Goal: Task Accomplishment & Management: Complete application form

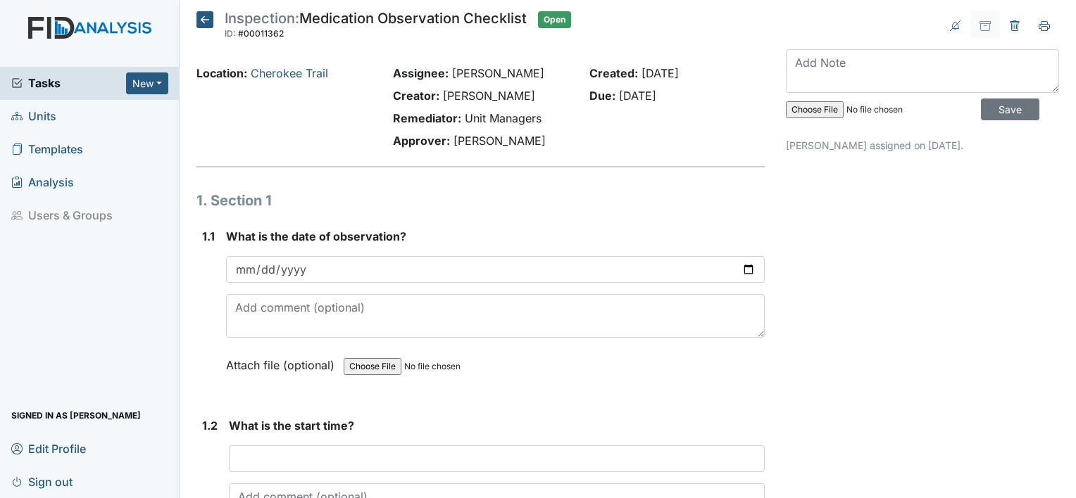
click at [318, 268] on input "[PHONE_NUMBER]" at bounding box center [495, 269] width 539 height 27
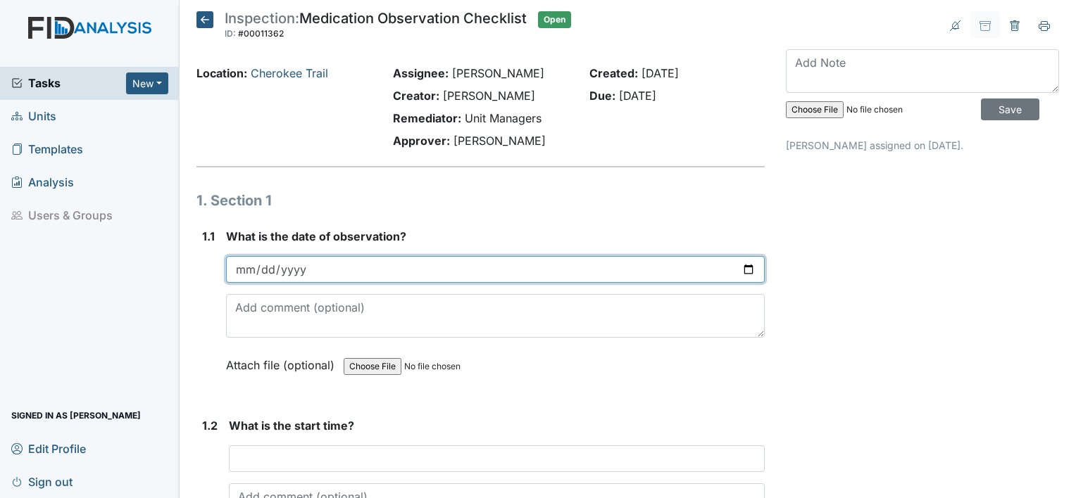
click at [249, 266] on input "date" at bounding box center [495, 269] width 539 height 27
type input "[DATE]"
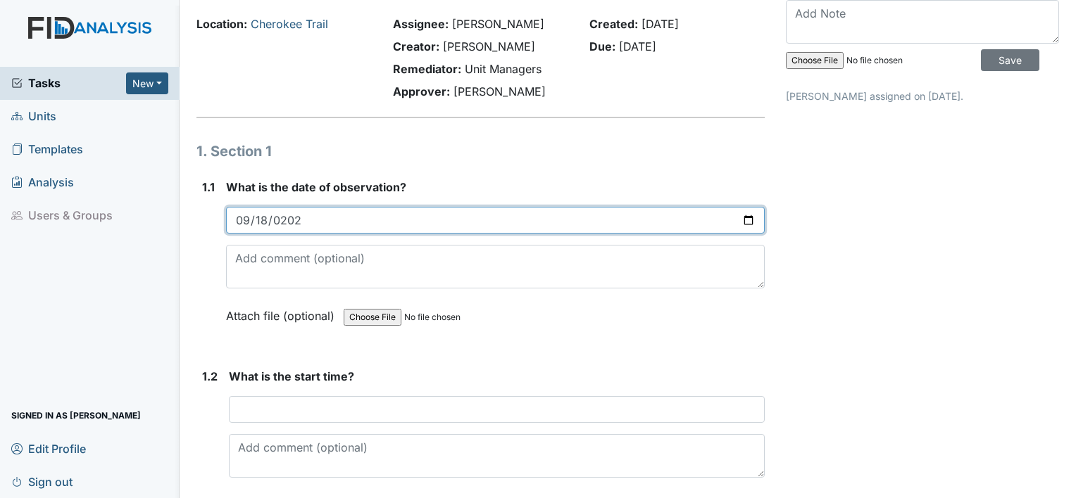
scroll to position [141, 0]
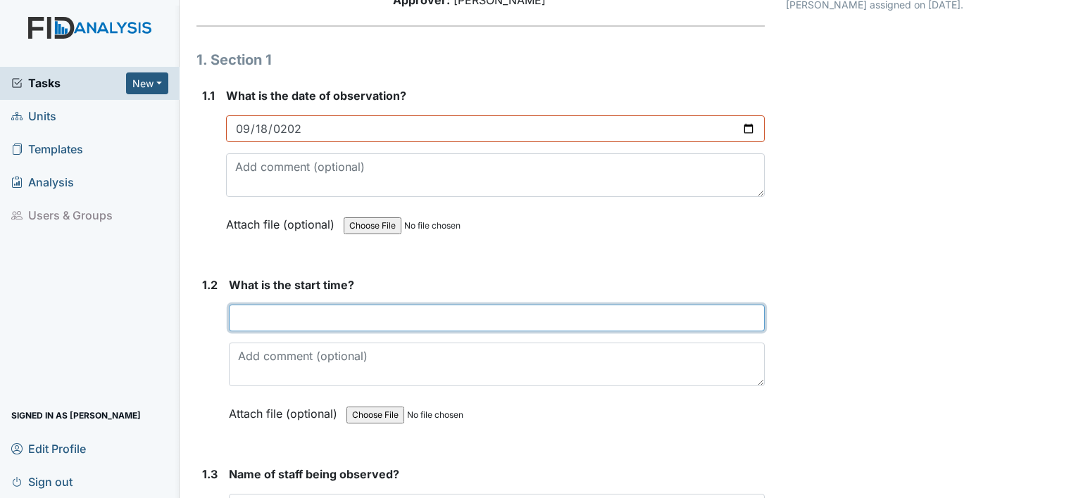
click at [254, 311] on input "text" at bounding box center [497, 318] width 536 height 27
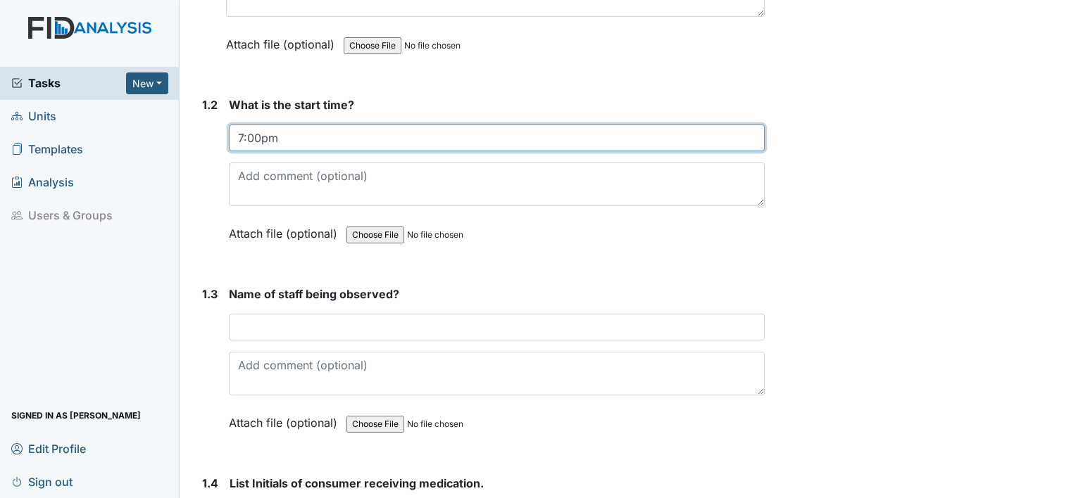
scroll to position [352, 0]
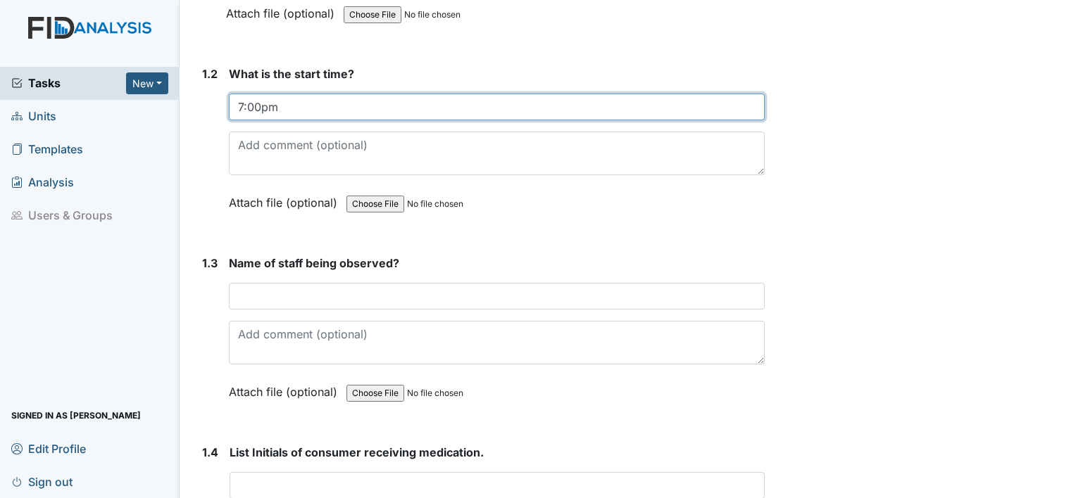
type input "7:00pm"
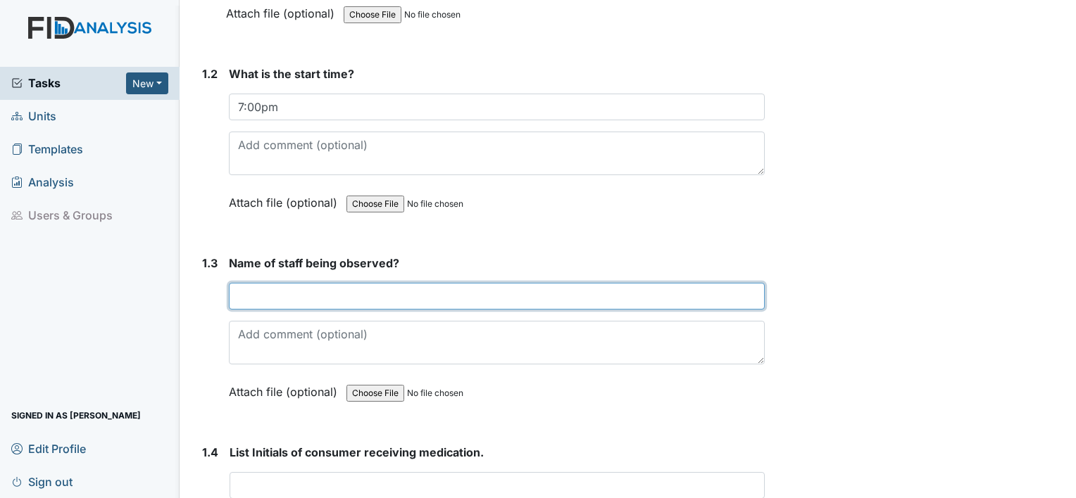
click at [265, 296] on input "text" at bounding box center [497, 296] width 536 height 27
click at [307, 299] on input "[PERSON_NAME]" at bounding box center [497, 296] width 536 height 27
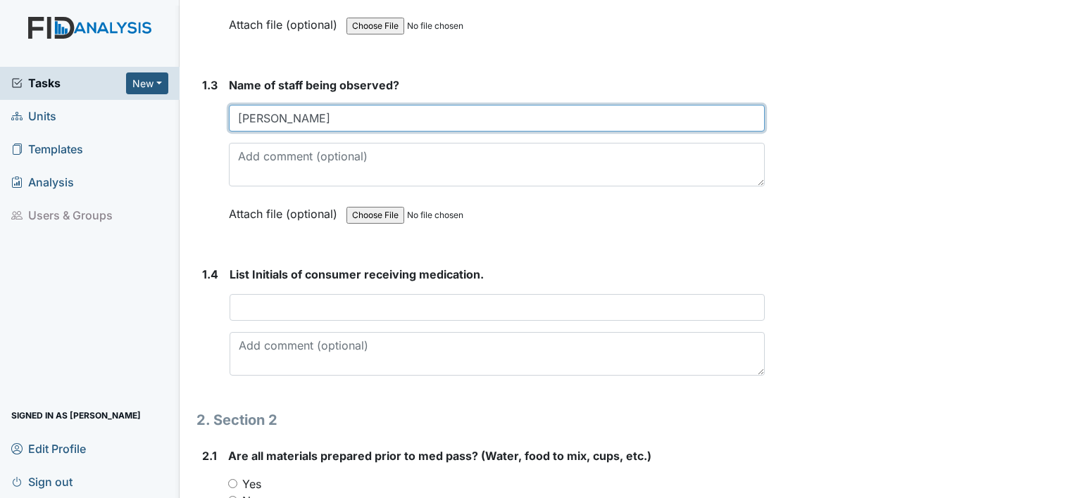
scroll to position [563, 0]
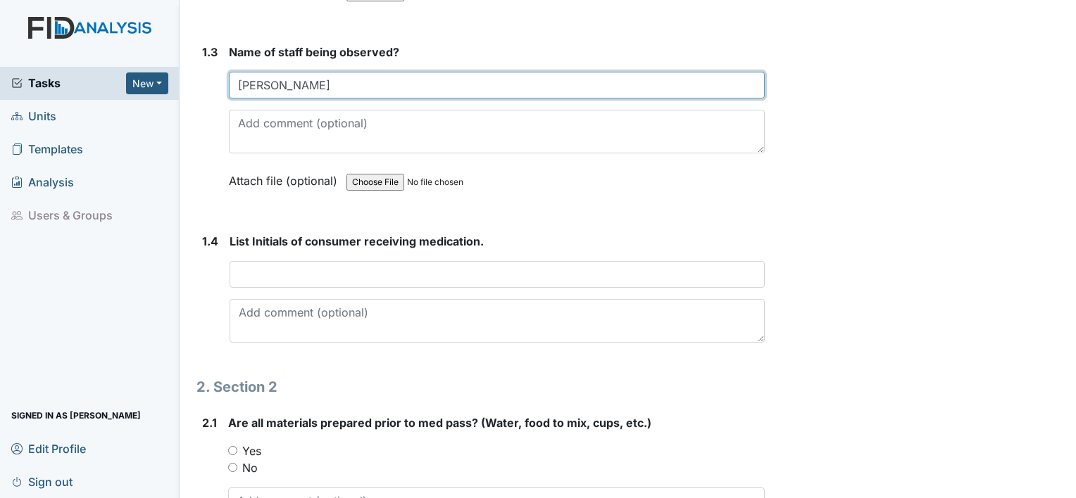
type input "[PERSON_NAME]"
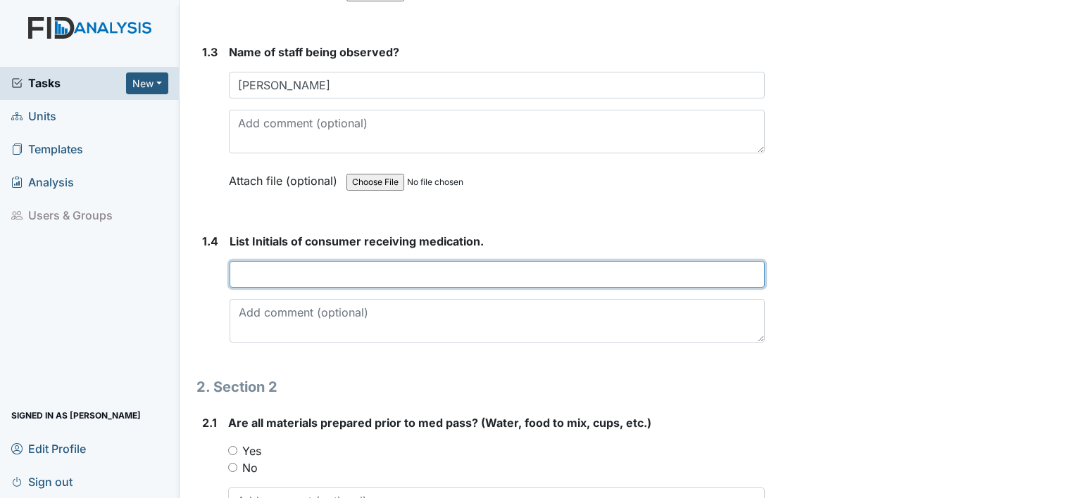
click at [239, 268] on input "text" at bounding box center [497, 274] width 535 height 27
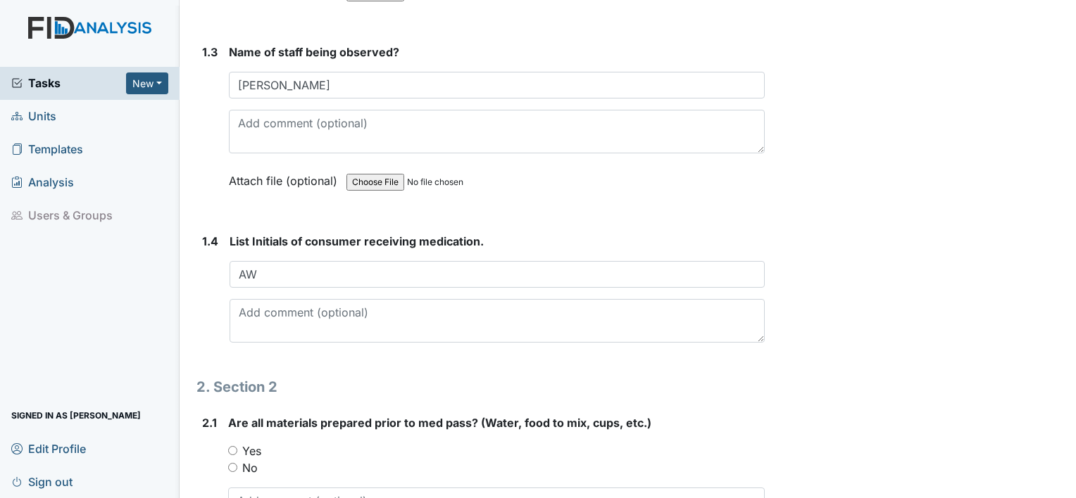
click at [210, 263] on div "1.4" at bounding box center [210, 293] width 16 height 121
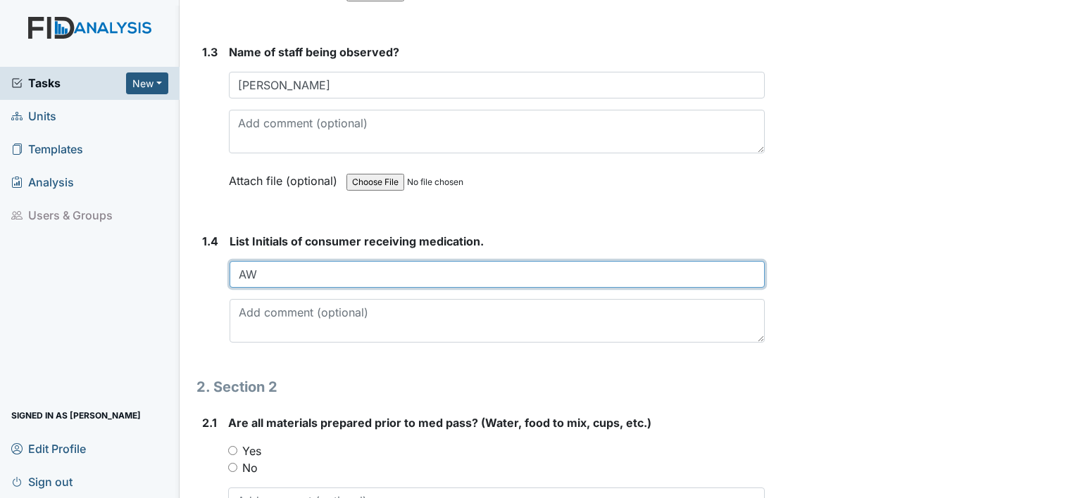
click at [290, 268] on input "AW" at bounding box center [497, 274] width 535 height 27
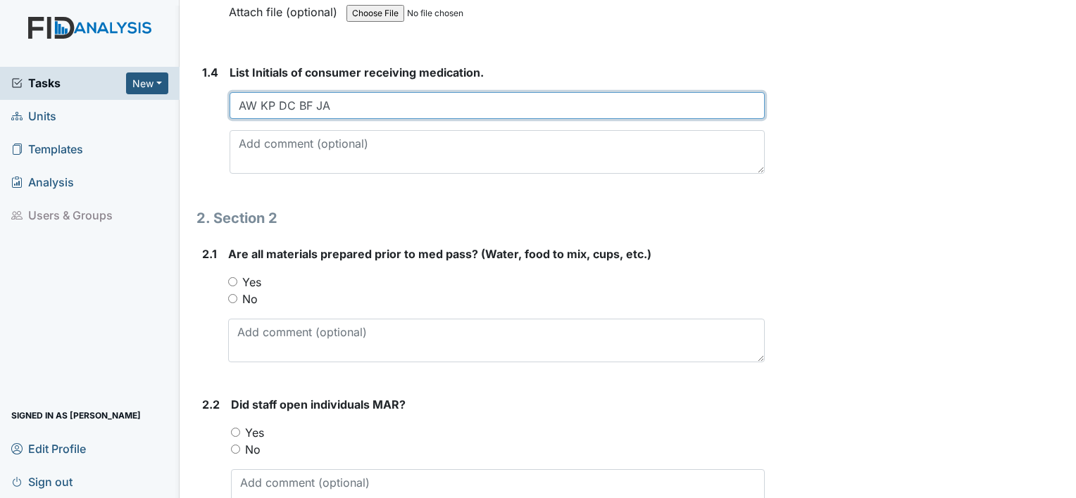
scroll to position [774, 0]
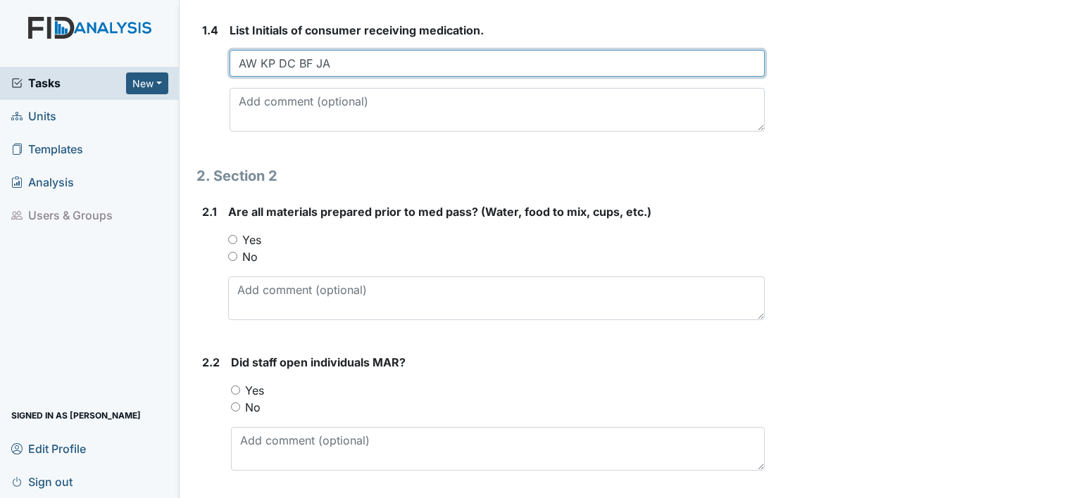
type input "AW KP DC BF JA"
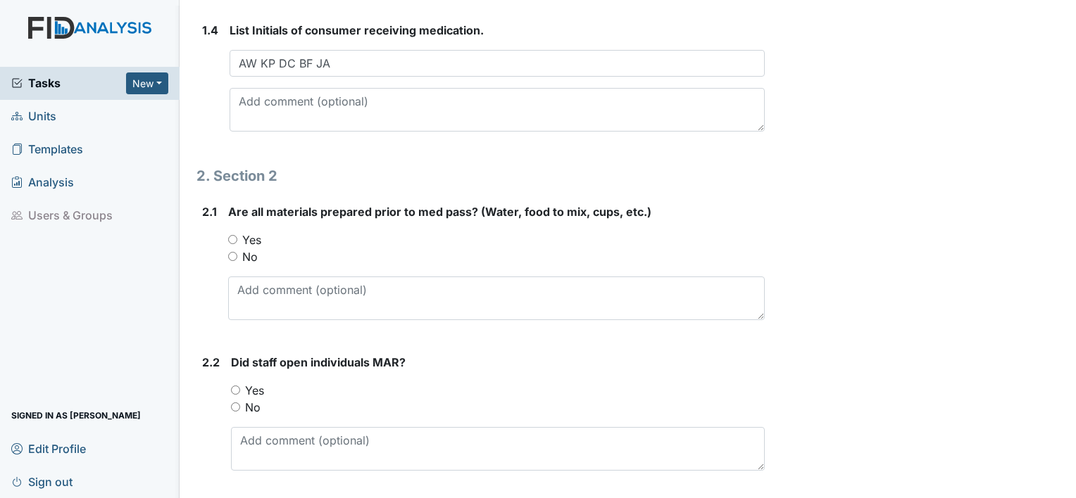
click at [228, 237] on input "Yes" at bounding box center [232, 239] width 9 height 9
radio input "true"
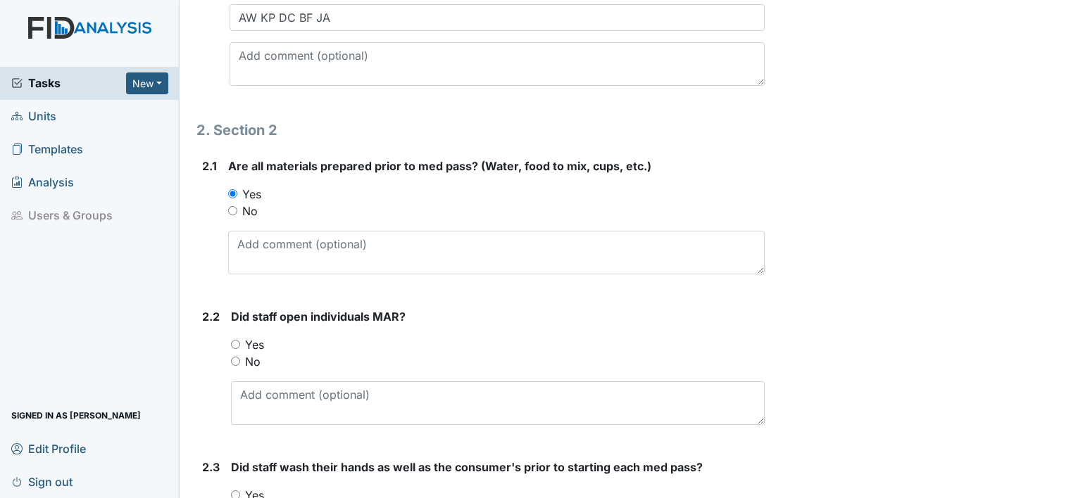
scroll to position [845, 0]
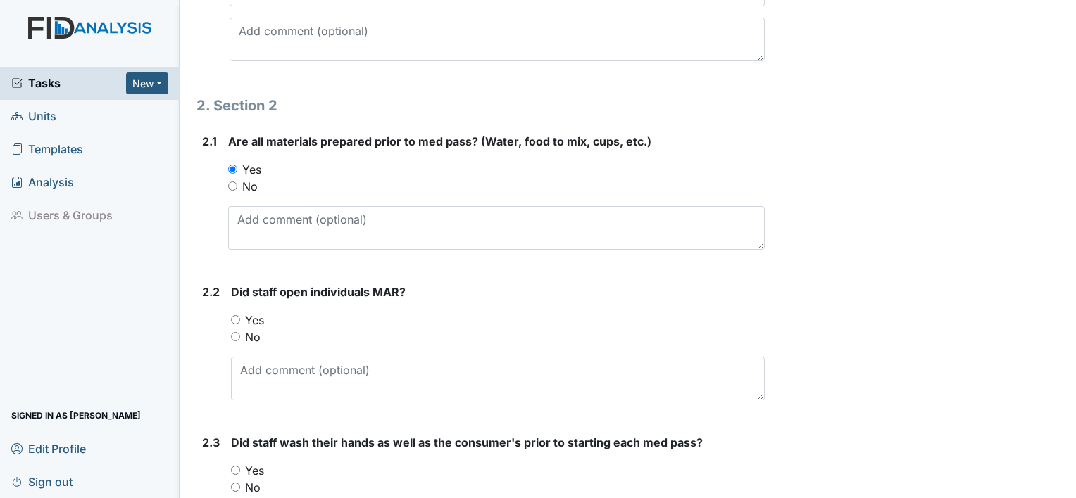
click at [237, 318] on input "Yes" at bounding box center [235, 319] width 9 height 9
radio input "true"
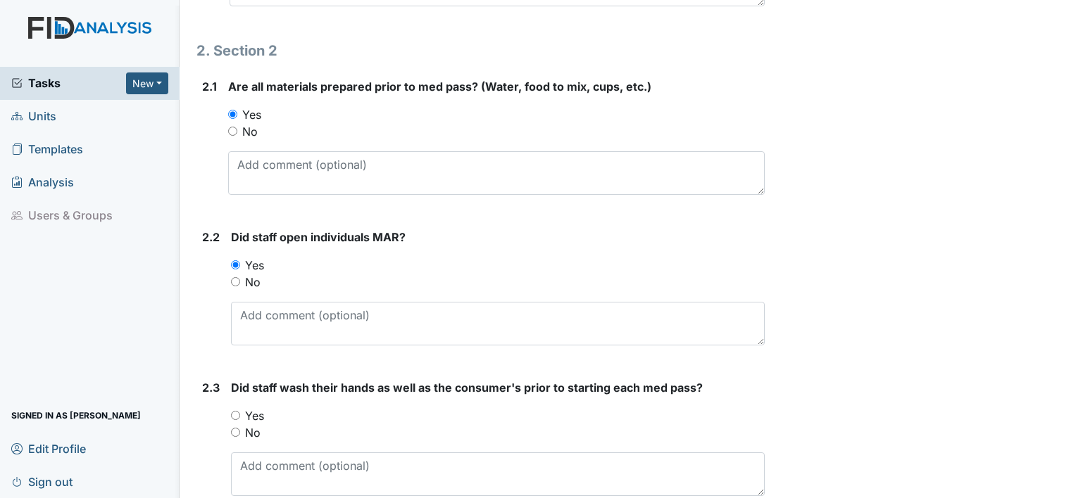
scroll to position [986, 0]
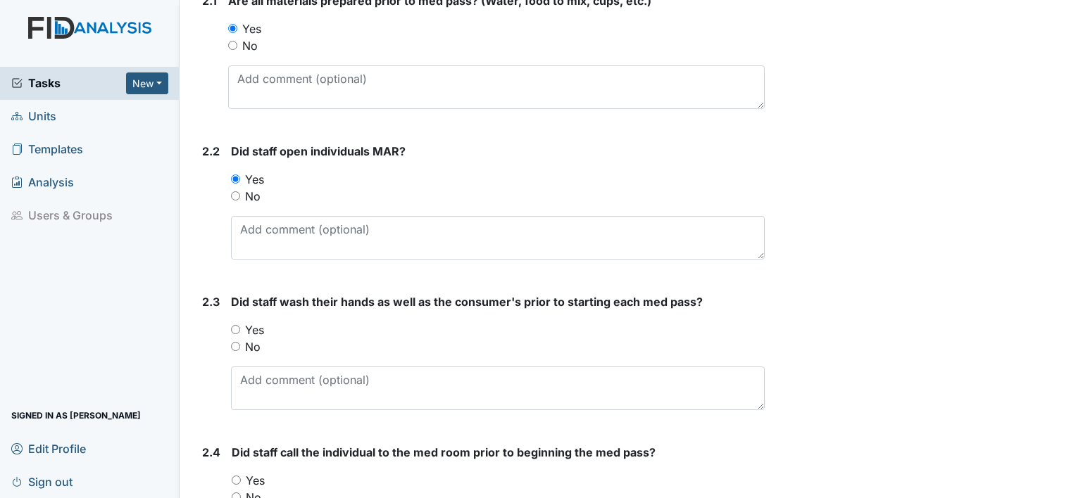
click at [239, 326] on input "Yes" at bounding box center [235, 329] width 9 height 9
radio input "true"
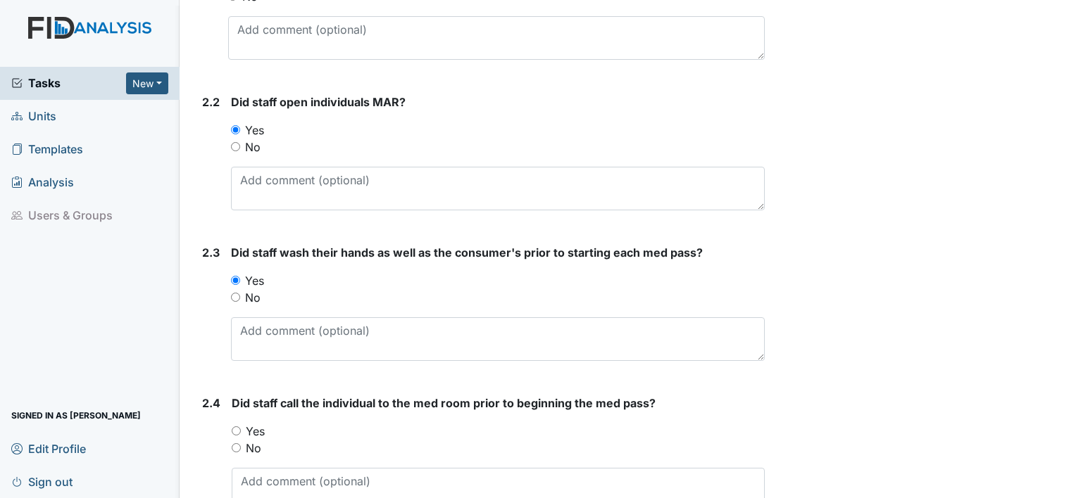
scroll to position [1056, 0]
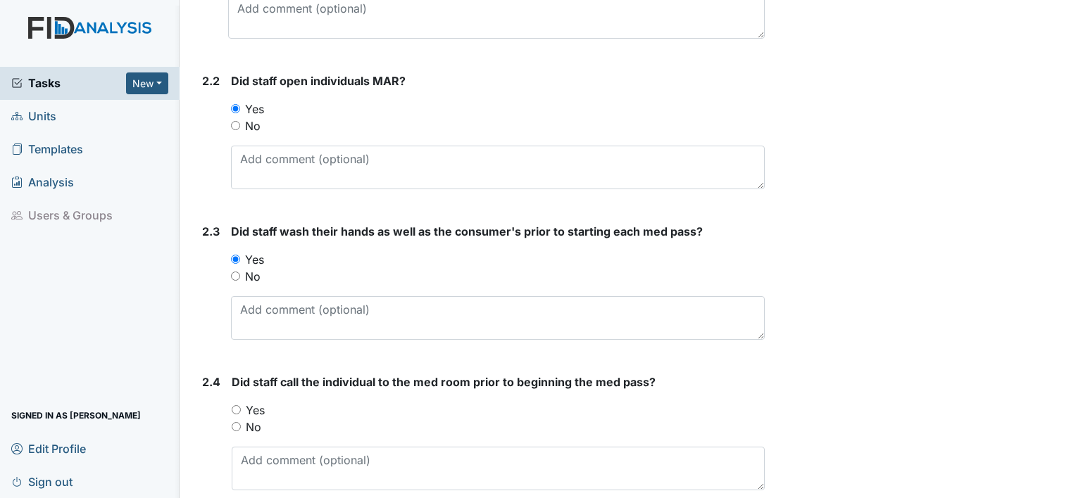
click at [237, 407] on input "Yes" at bounding box center [236, 410] width 9 height 9
radio input "true"
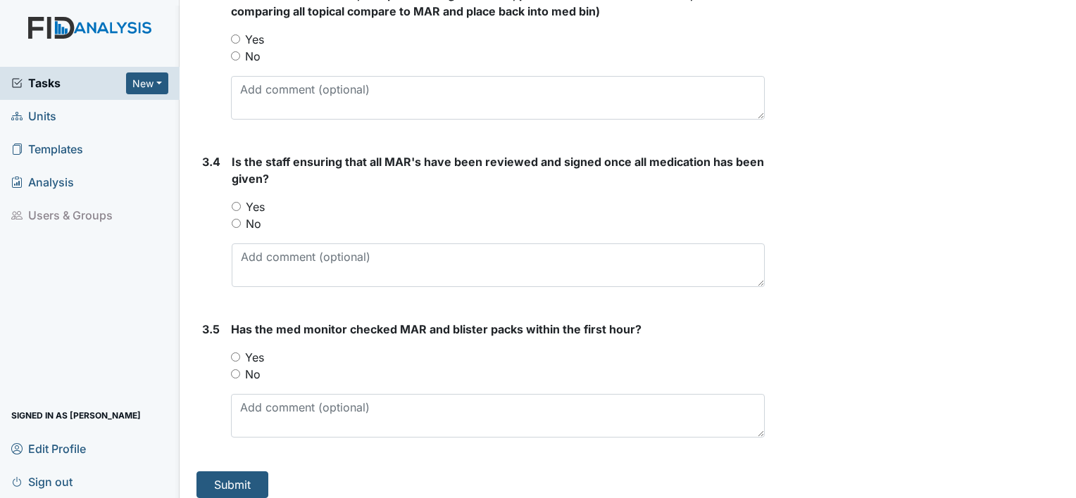
scroll to position [2271, 0]
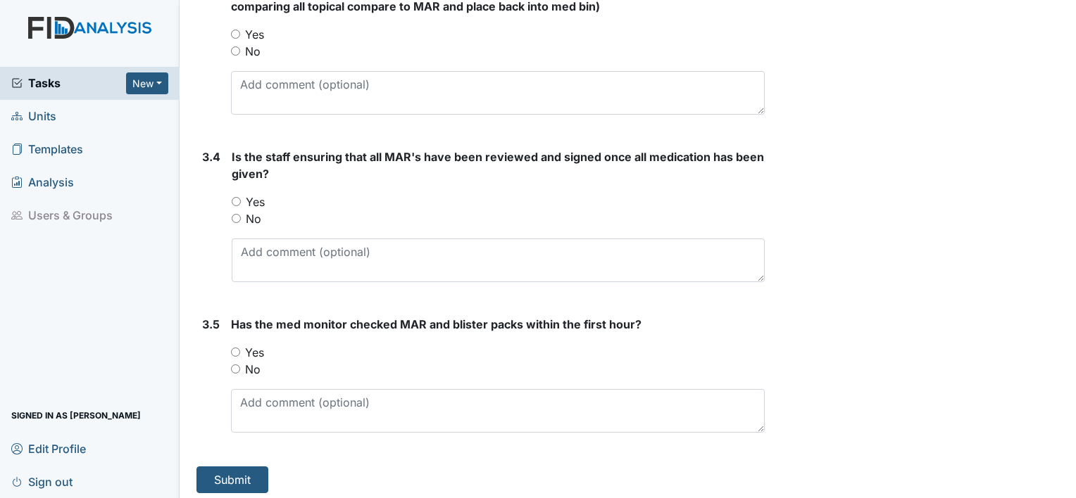
click at [232, 348] on input "Yes" at bounding box center [235, 352] width 9 height 9
radio input "true"
click at [232, 197] on input "Yes" at bounding box center [236, 201] width 9 height 9
radio input "true"
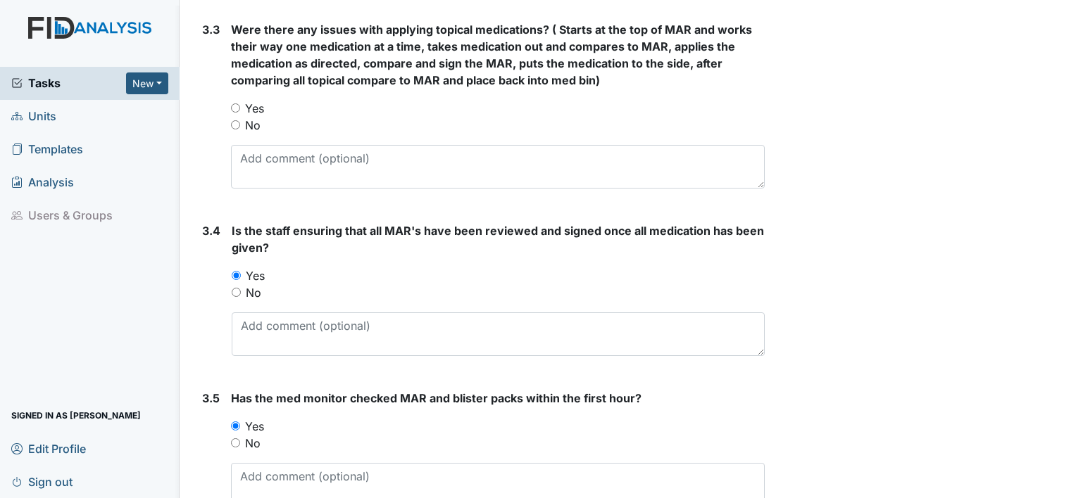
scroll to position [2059, 0]
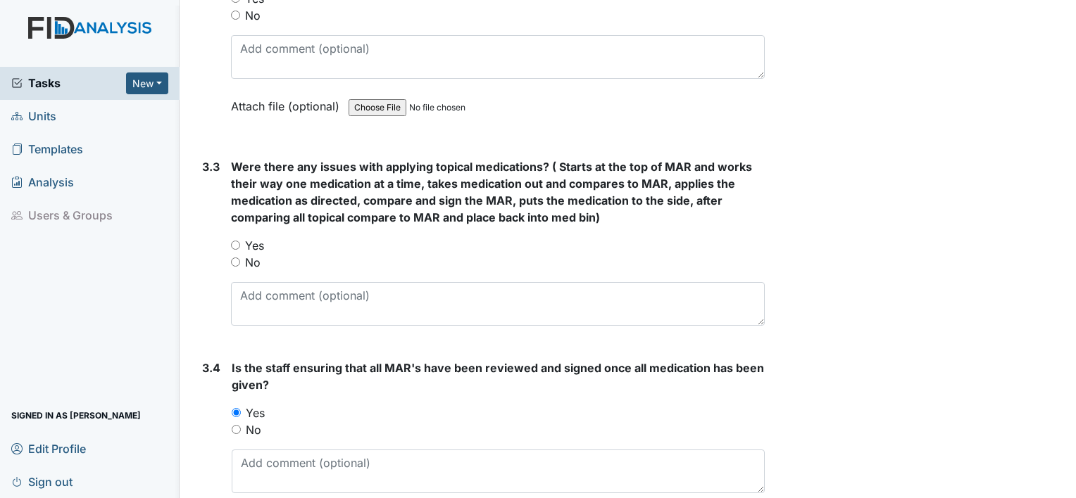
click at [231, 241] on input "Yes" at bounding box center [235, 245] width 9 height 9
radio input "true"
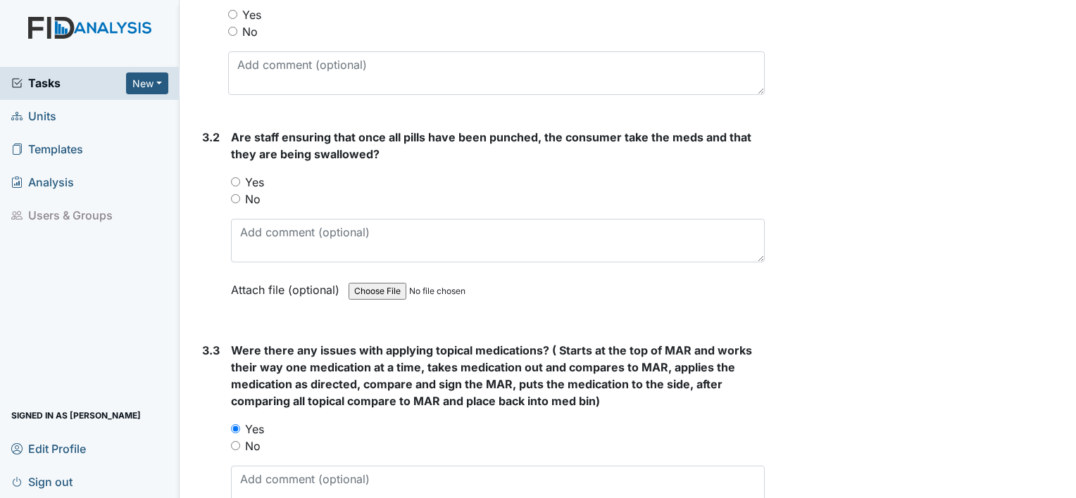
scroll to position [1848, 0]
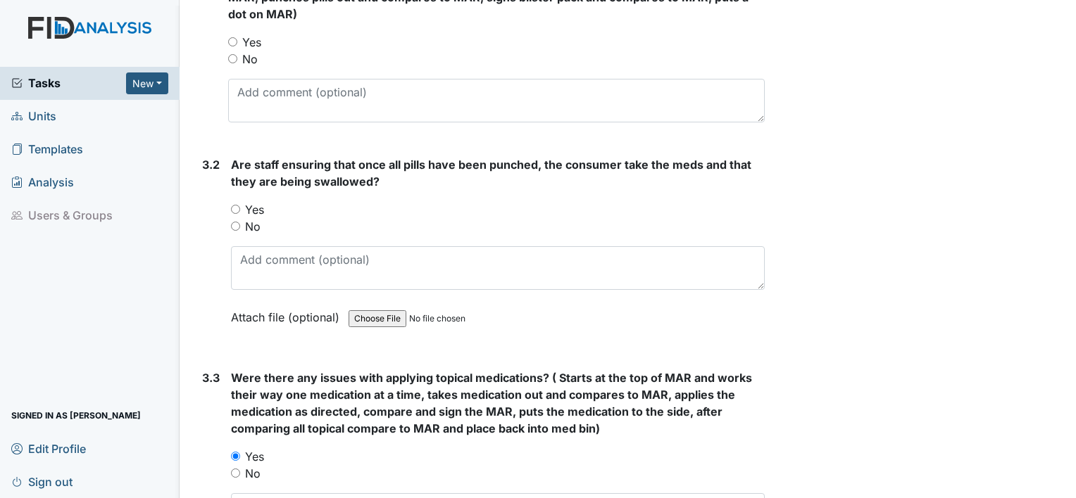
click at [235, 205] on input "Yes" at bounding box center [235, 209] width 9 height 9
radio input "true"
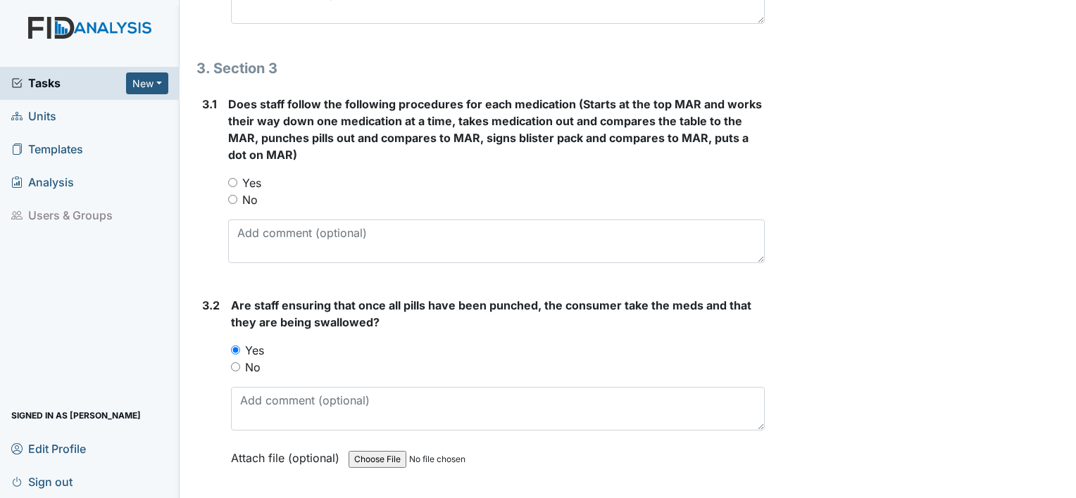
click at [231, 178] on input "Yes" at bounding box center [232, 182] width 9 height 9
radio input "true"
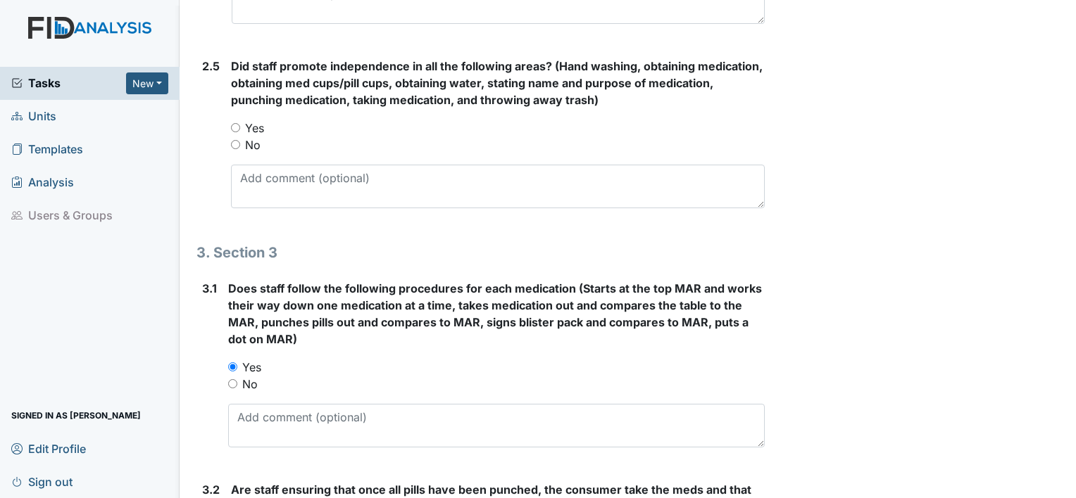
scroll to position [1496, 0]
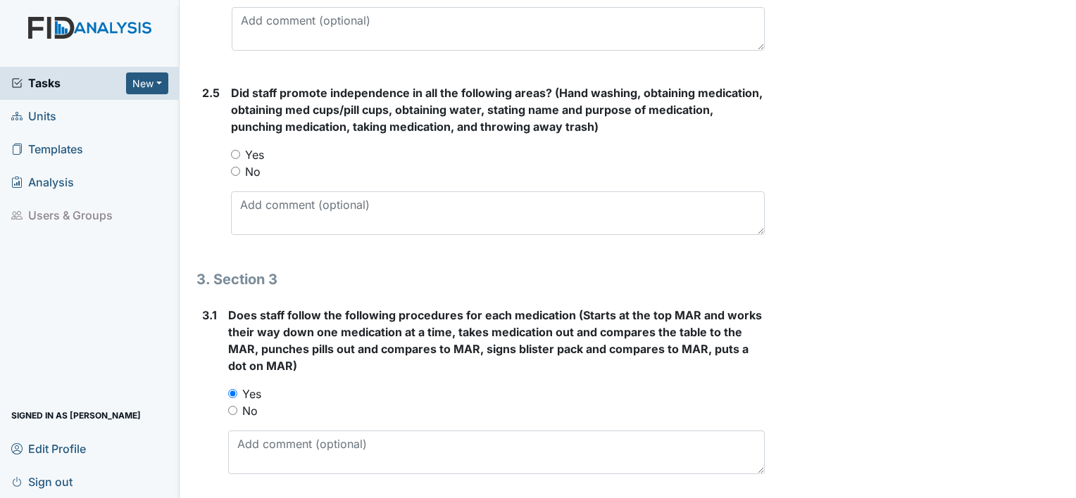
click at [237, 152] on input "Yes" at bounding box center [235, 154] width 9 height 9
radio input "true"
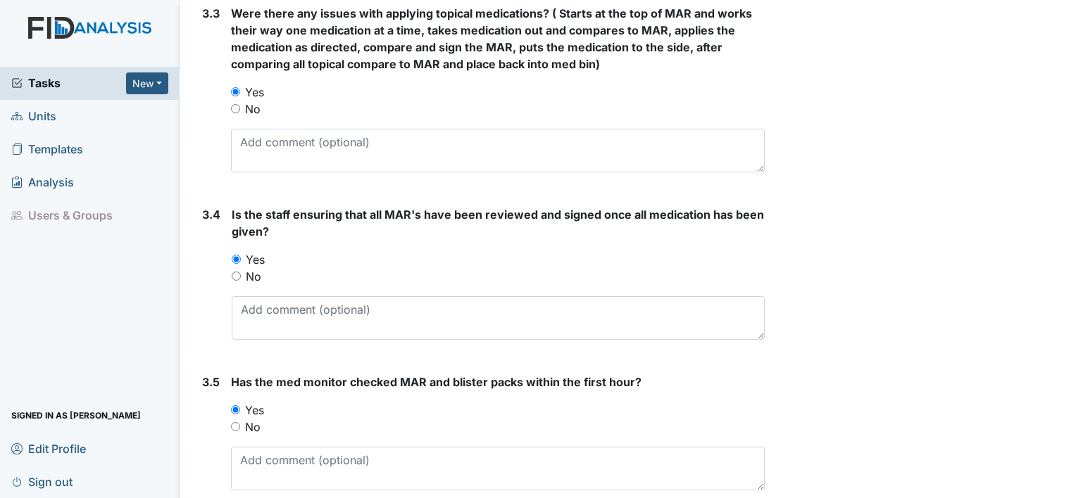
scroll to position [2271, 0]
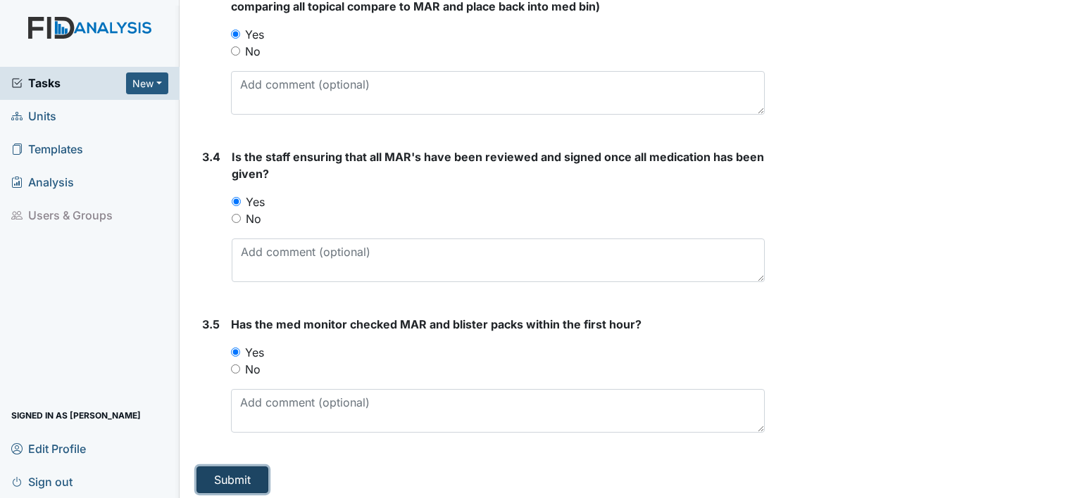
click at [237, 467] on button "Submit" at bounding box center [232, 480] width 72 height 27
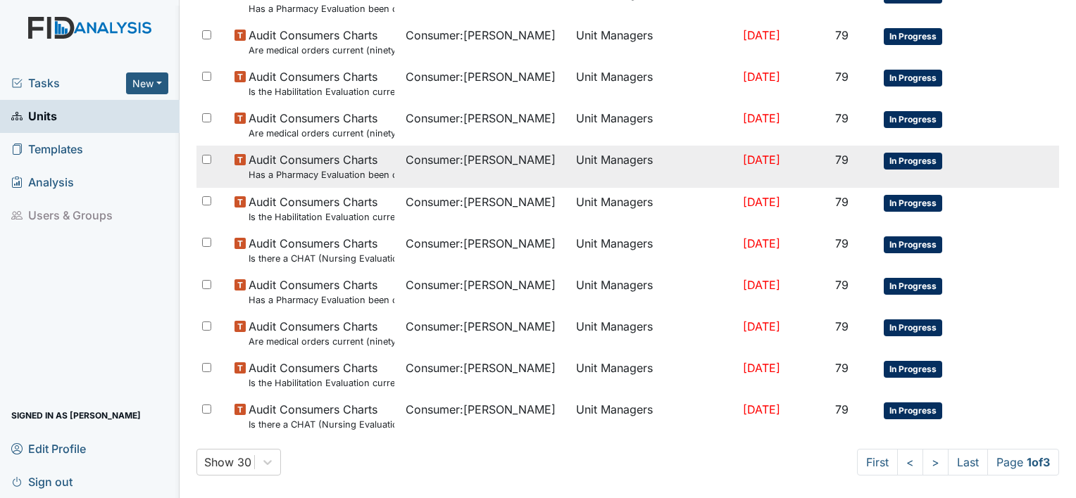
scroll to position [1055, 0]
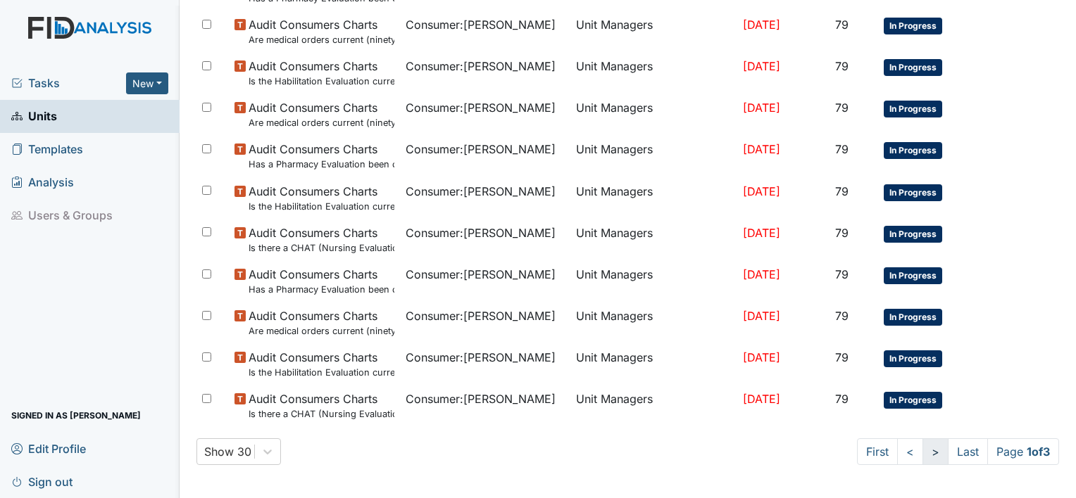
click at [922, 457] on link ">" at bounding box center [935, 452] width 26 height 27
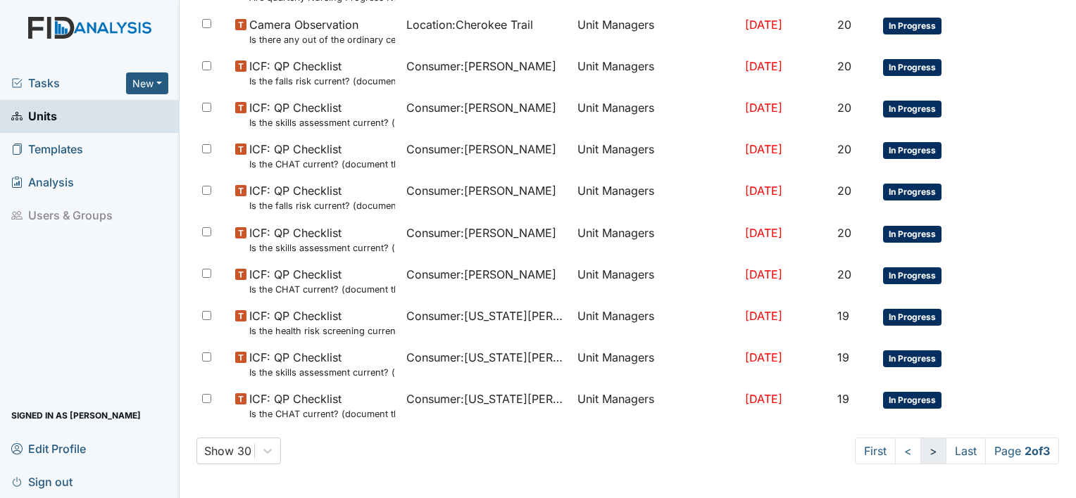
scroll to position [1042, 0]
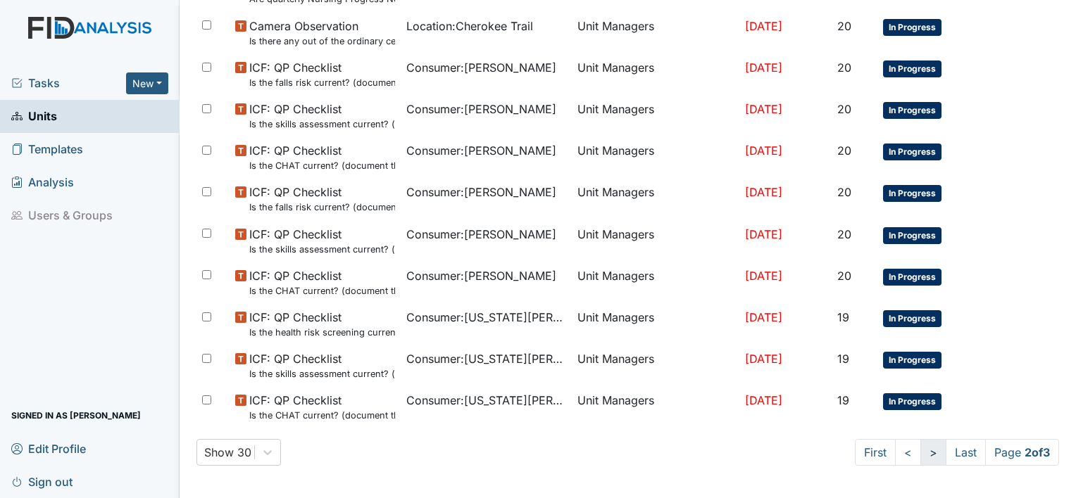
click at [921, 457] on link ">" at bounding box center [933, 452] width 26 height 27
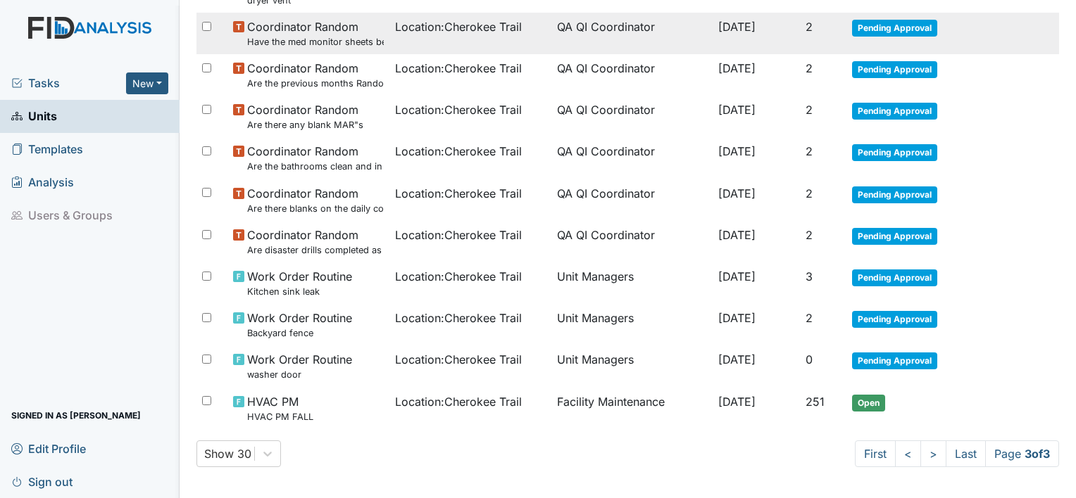
scroll to position [847, 0]
